Goal: Check status: Check status

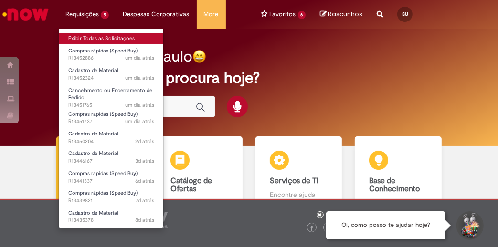
click at [89, 37] on link "Exibir Todas as Solicitações" at bounding box center [111, 38] width 105 height 11
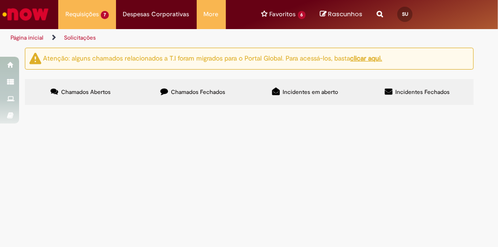
click at [225, 89] on label "Chamados Fechados" at bounding box center [193, 92] width 112 height 26
click at [0, 0] on link "3" at bounding box center [0, 0] width 0 height 0
click at [0, 0] on img "recolher o estado da solicitação" at bounding box center [0, 0] width 0 height 0
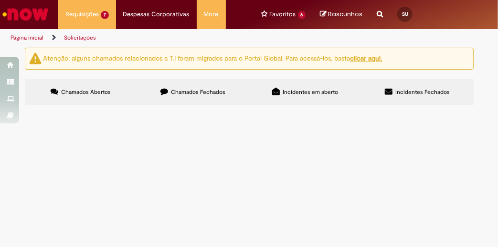
click at [0, 0] on span "Compras rápidas (Speed Buy)" at bounding box center [0, 0] width 0 height 0
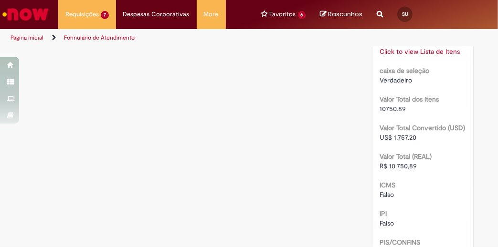
scroll to position [922, 0]
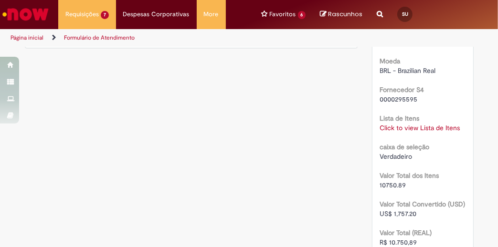
click at [434, 132] on link "Click to view Lista de Itens" at bounding box center [420, 128] width 80 height 9
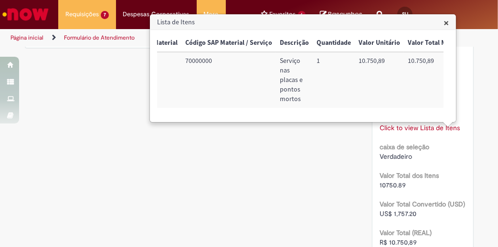
scroll to position [0, 0]
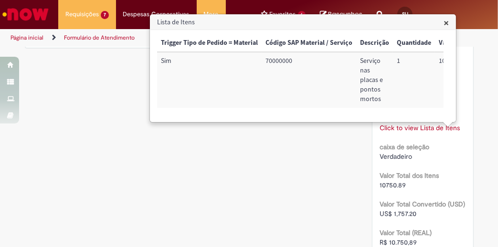
click at [448, 21] on span "×" at bounding box center [446, 22] width 5 height 13
